Goal: Share content: Share content

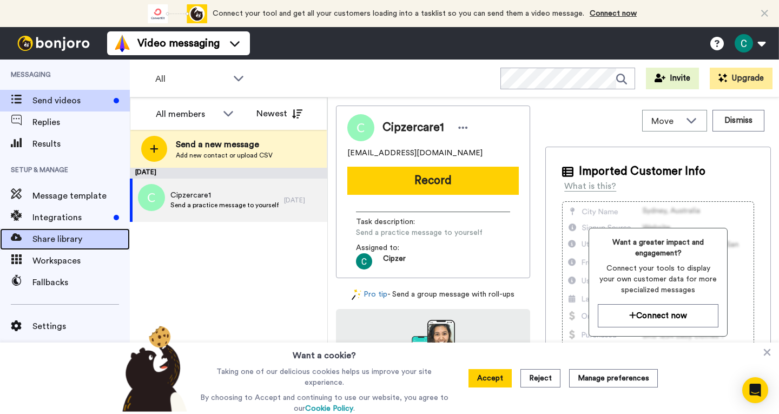
click at [58, 237] on span "Share library" at bounding box center [80, 239] width 97 height 13
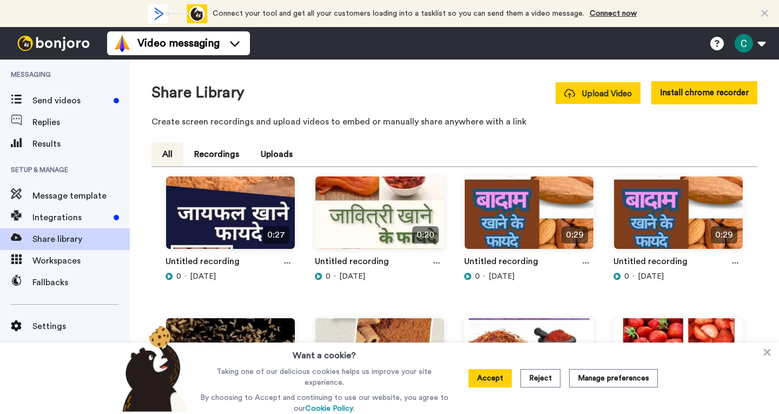
click at [593, 92] on span "Upload Video" at bounding box center [598, 93] width 68 height 11
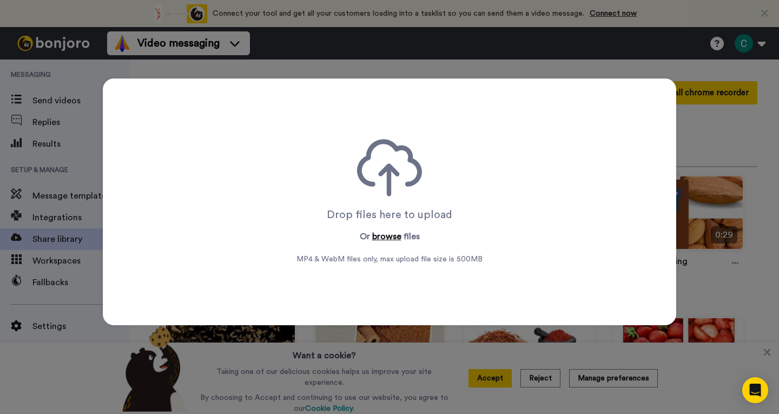
click at [372, 237] on button "browse" at bounding box center [386, 236] width 29 height 13
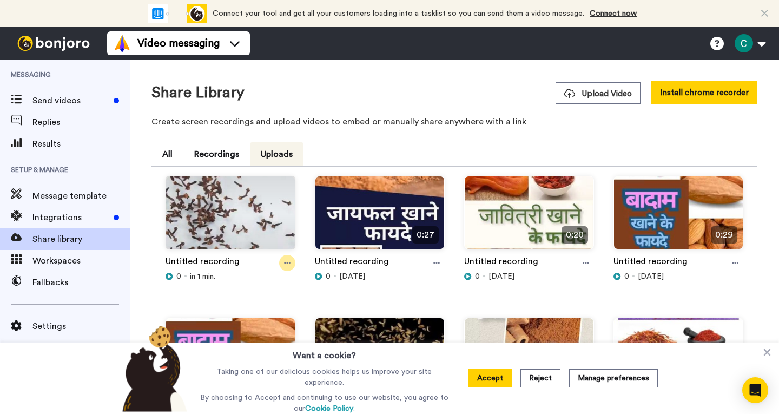
click at [284, 260] on icon at bounding box center [287, 263] width 6 height 8
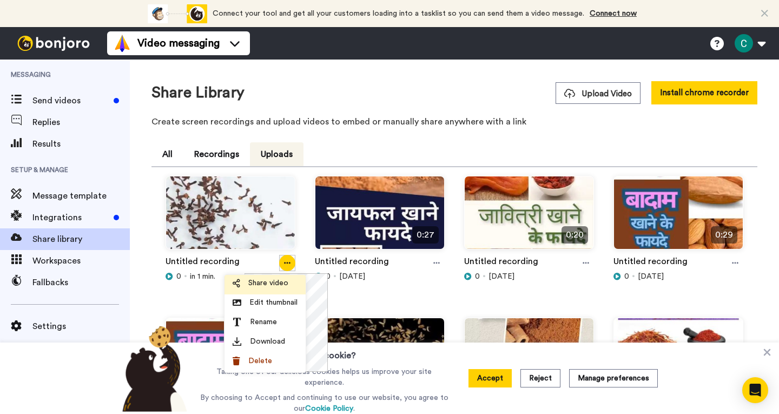
click at [274, 284] on span "Share video" at bounding box center [268, 282] width 40 height 11
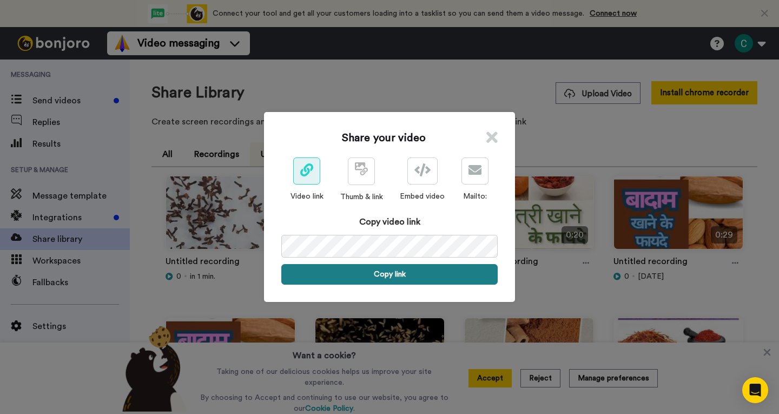
click at [419, 278] on button "Copy link" at bounding box center [389, 274] width 216 height 21
